Goal: Information Seeking & Learning: Learn about a topic

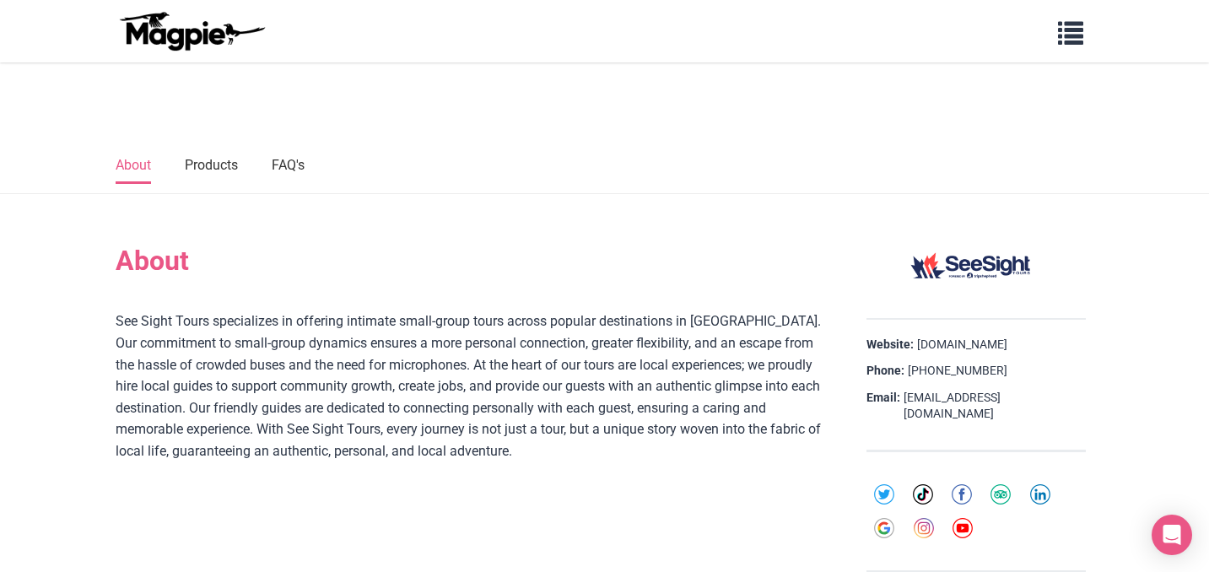
scroll to position [536, 0]
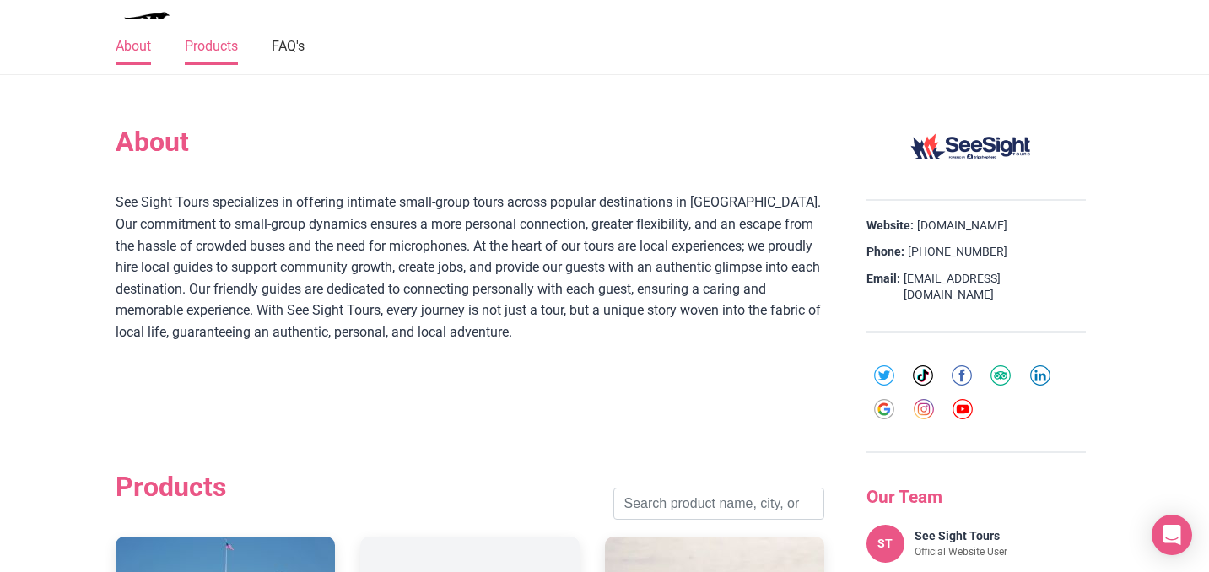
click at [222, 53] on link "Products" at bounding box center [211, 47] width 53 height 35
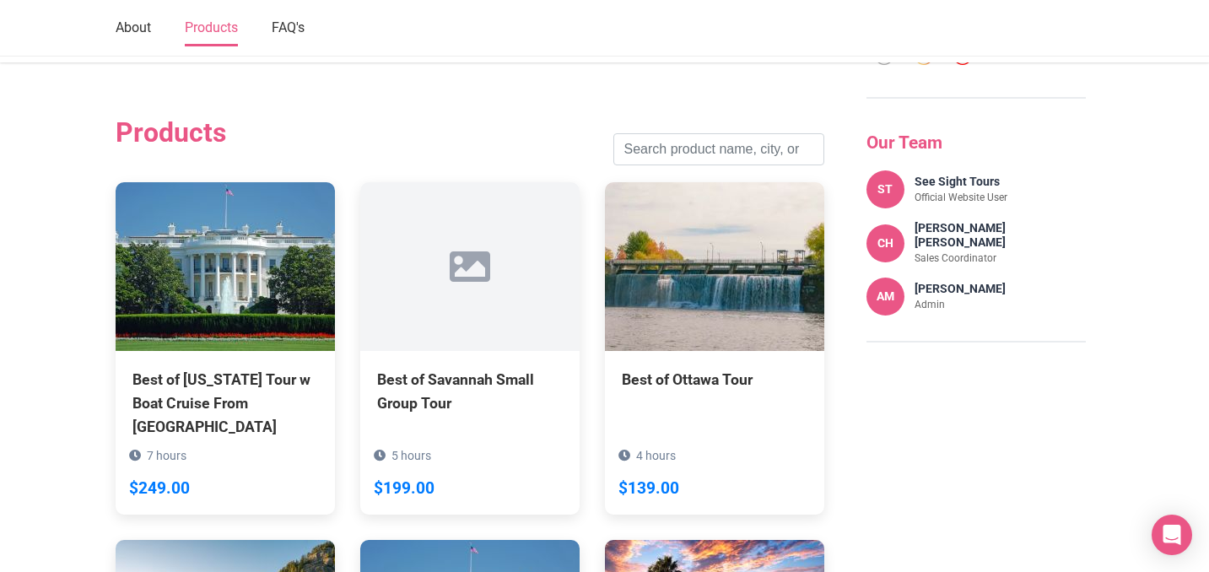
scroll to position [896, 0]
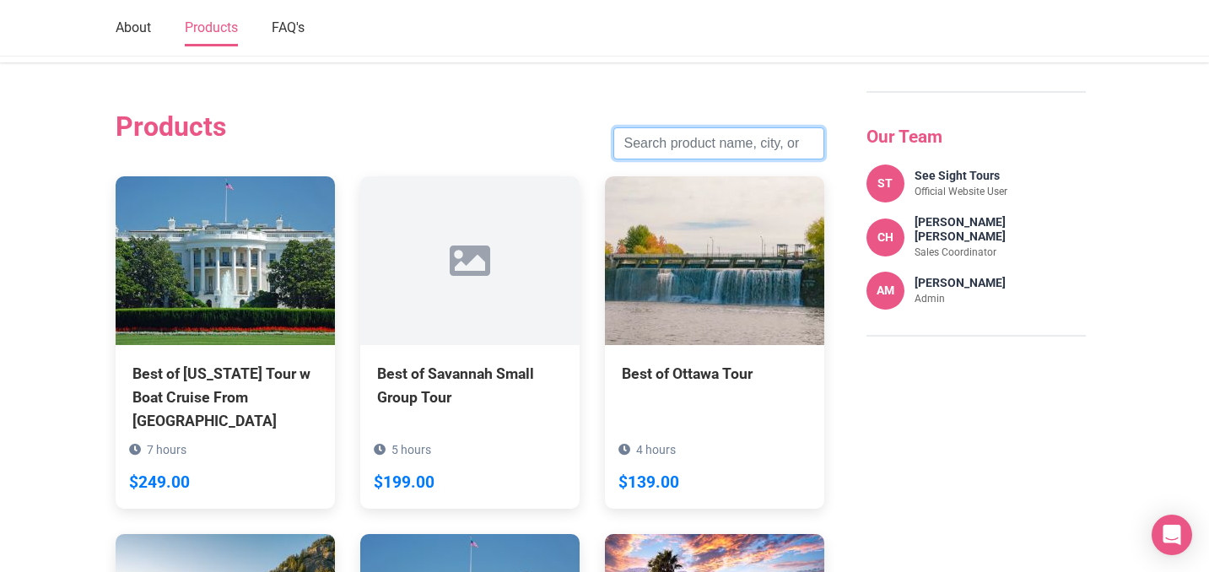
click at [722, 151] on input "search" at bounding box center [718, 143] width 211 height 32
type input "chicago"
click button "Search" at bounding box center [0, 0] width 0 height 0
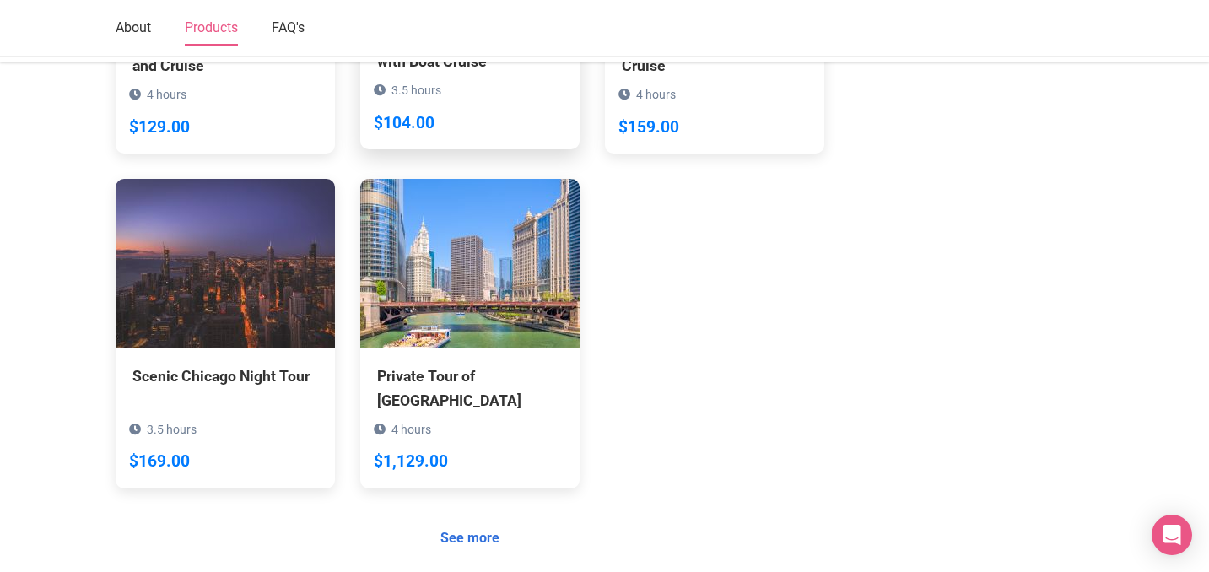
scroll to position [1256, 0]
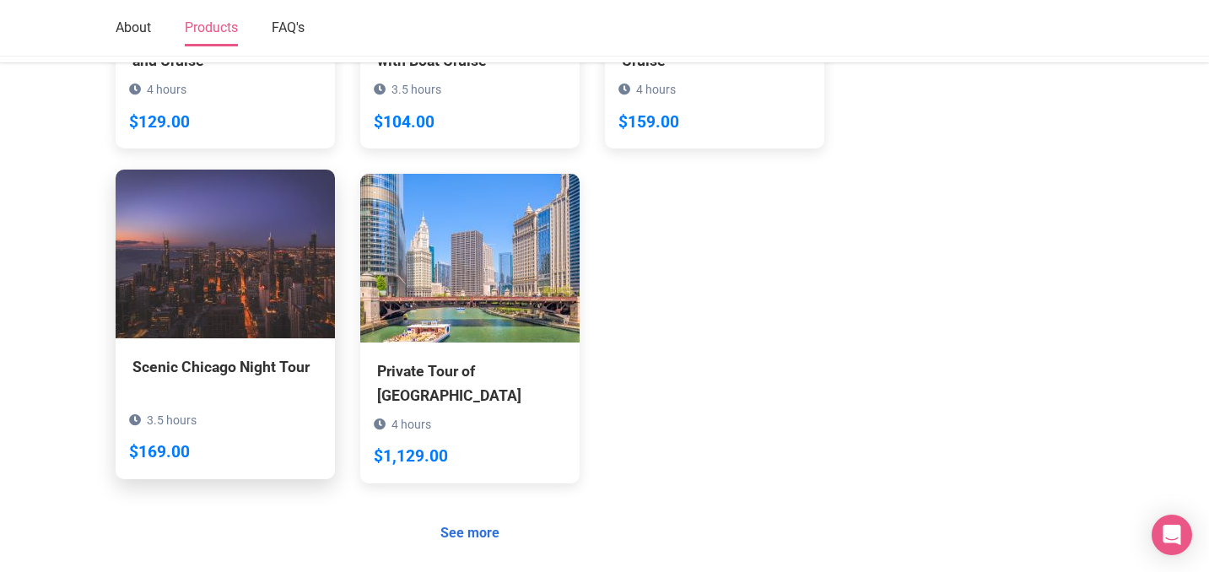
click at [206, 276] on img at bounding box center [225, 254] width 219 height 169
